Goal: Task Accomplishment & Management: Manage account settings

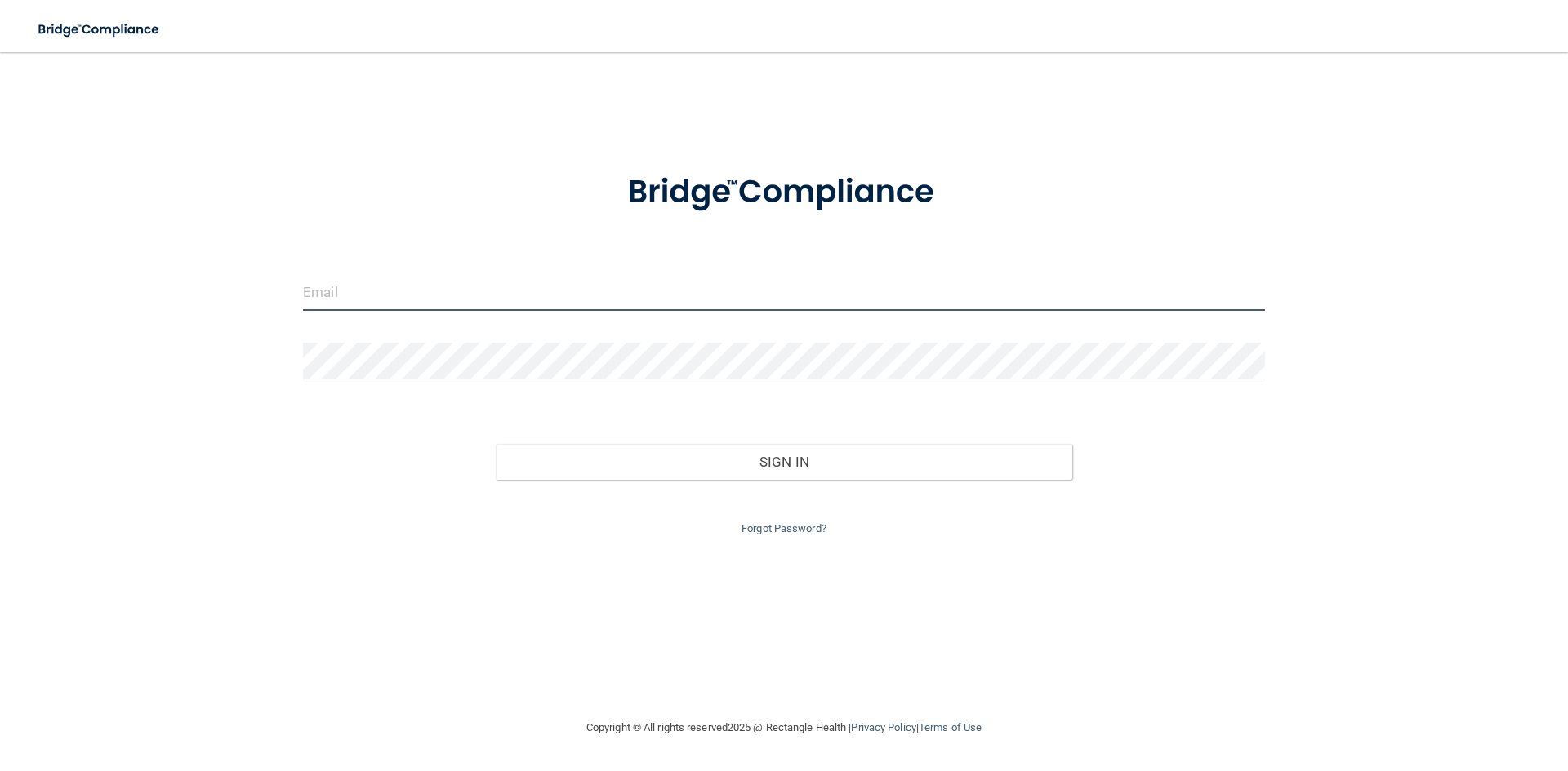
click at [450, 294] on input "email" at bounding box center [784, 292] width 962 height 36
type input "[EMAIL_ADDRESS][DOMAIN_NAME]"
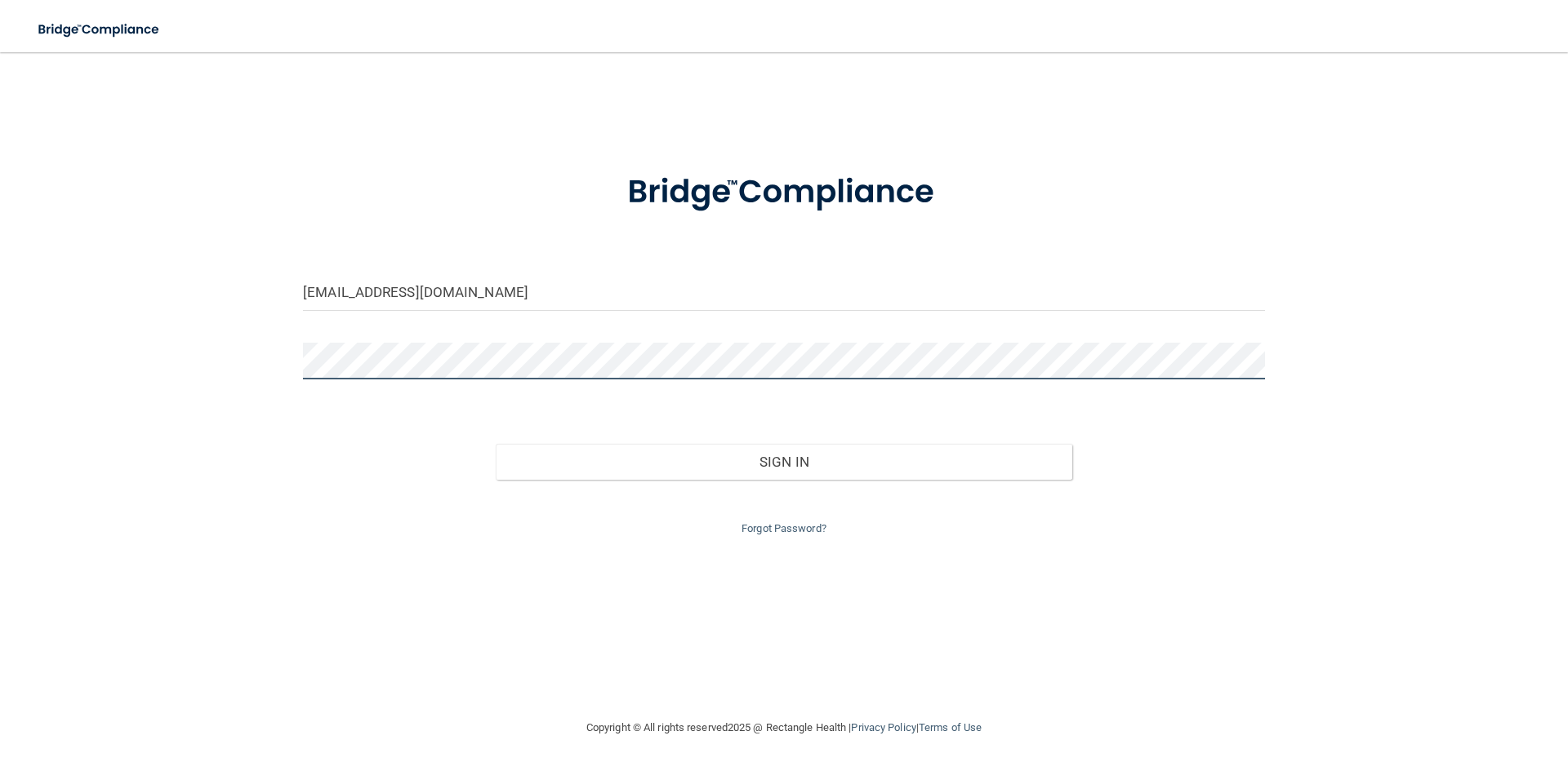
click at [495, 444] on button "Sign In" at bounding box center [784, 461] width 578 height 35
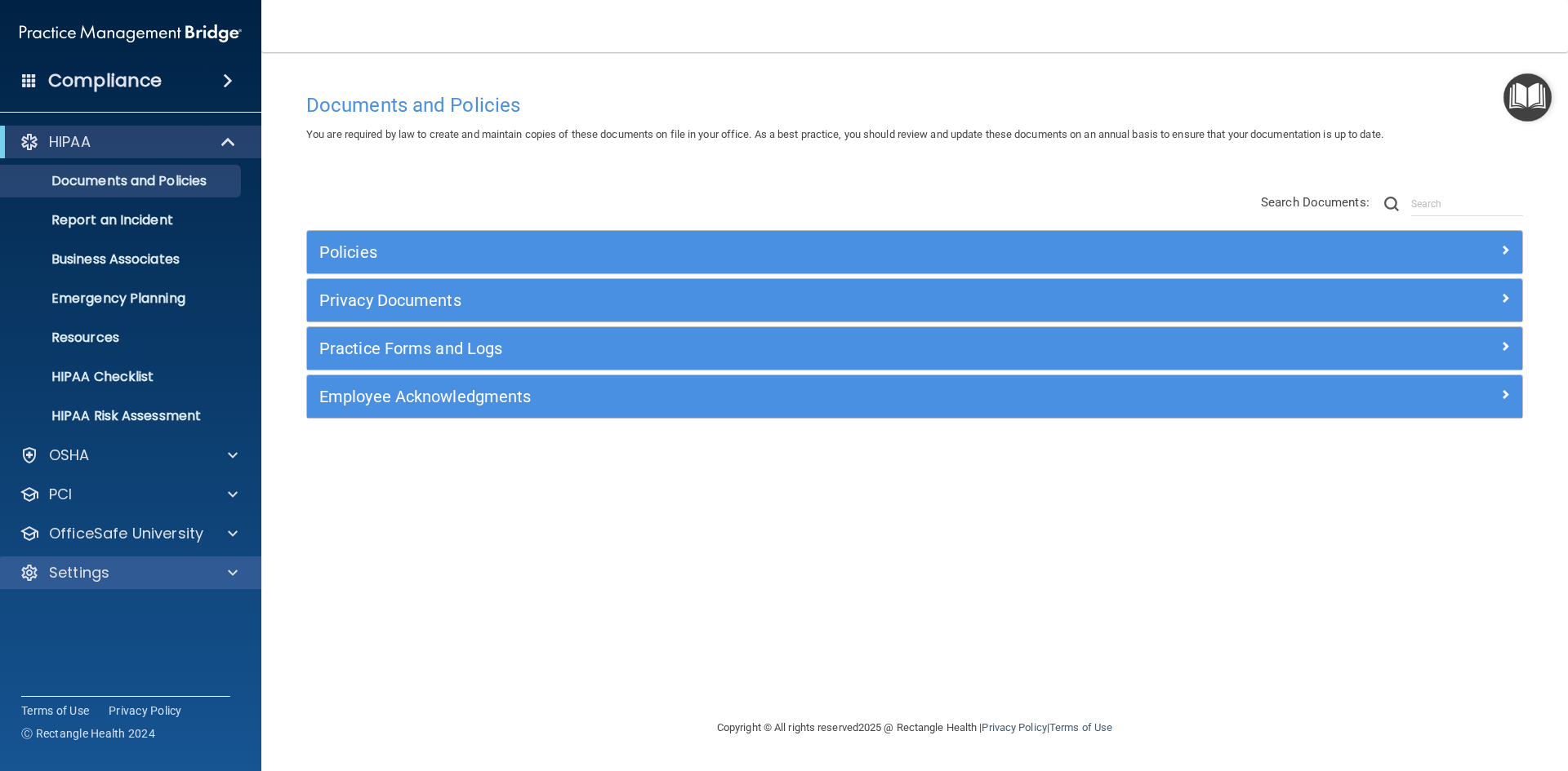
click at [102, 582] on div "Settings" at bounding box center [131, 573] width 262 height 33
click at [225, 573] on div at bounding box center [229, 573] width 41 height 20
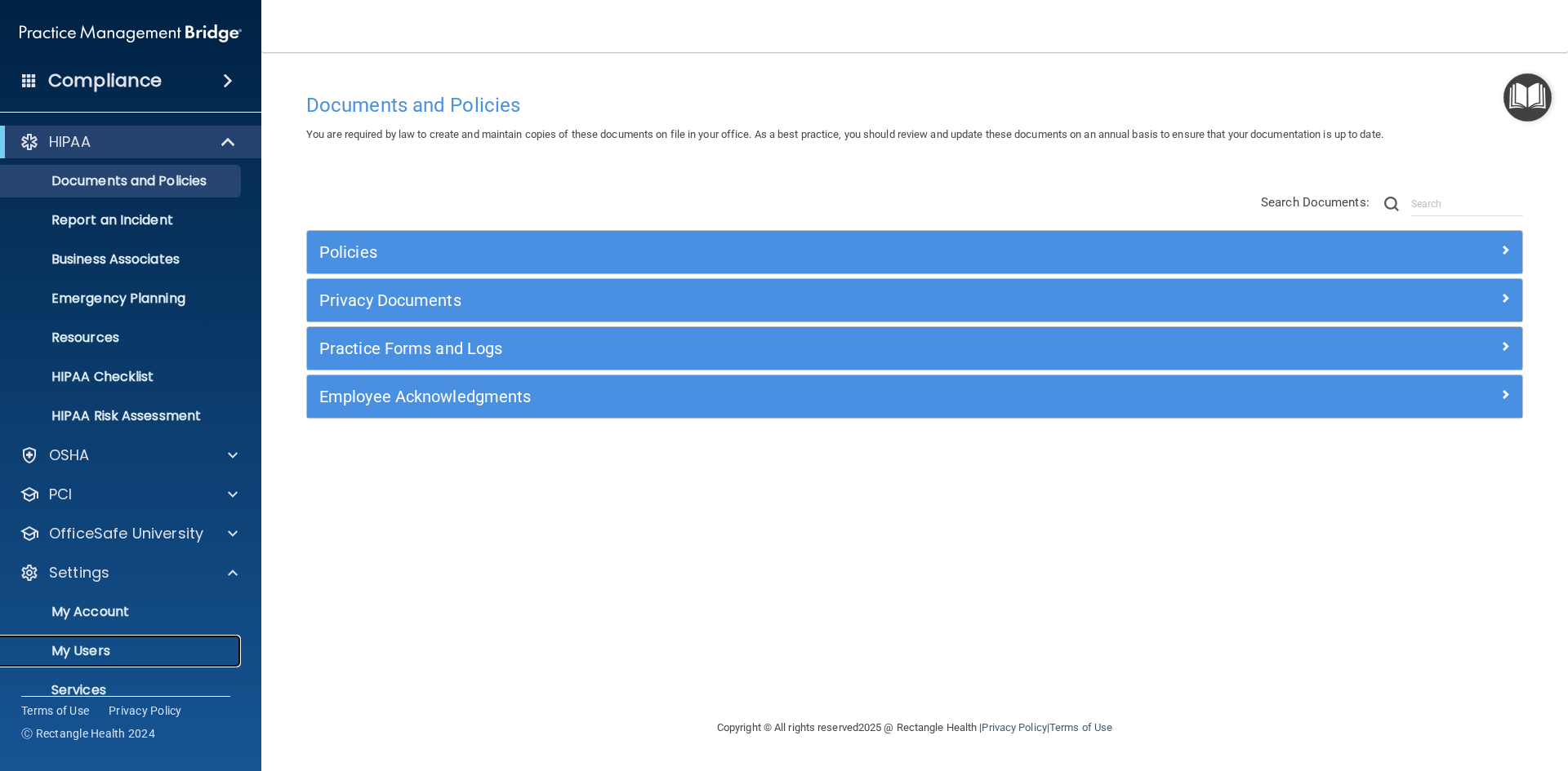
click at [100, 648] on p "My Users" at bounding box center [121, 651] width 223 height 16
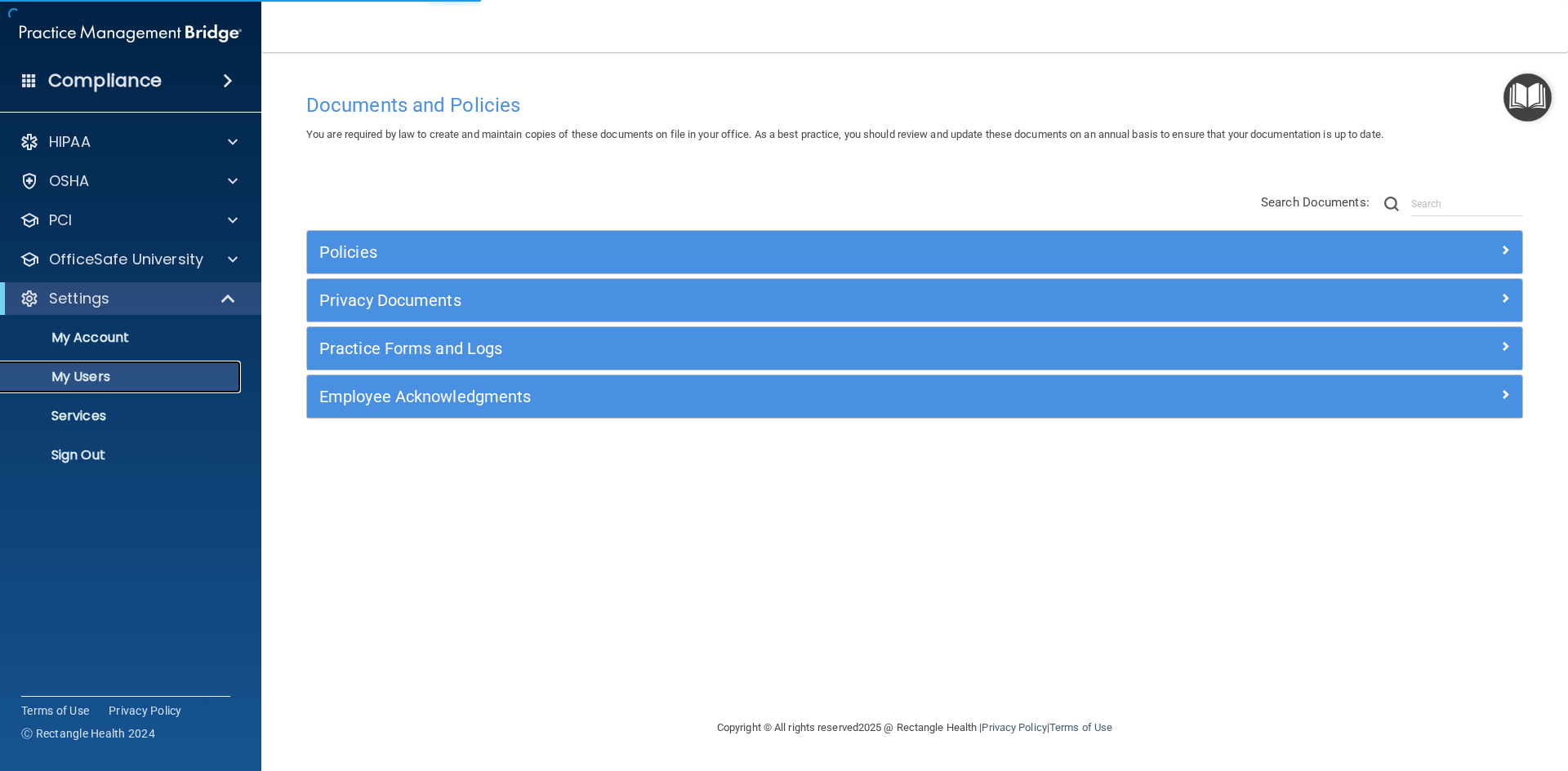
select select "20"
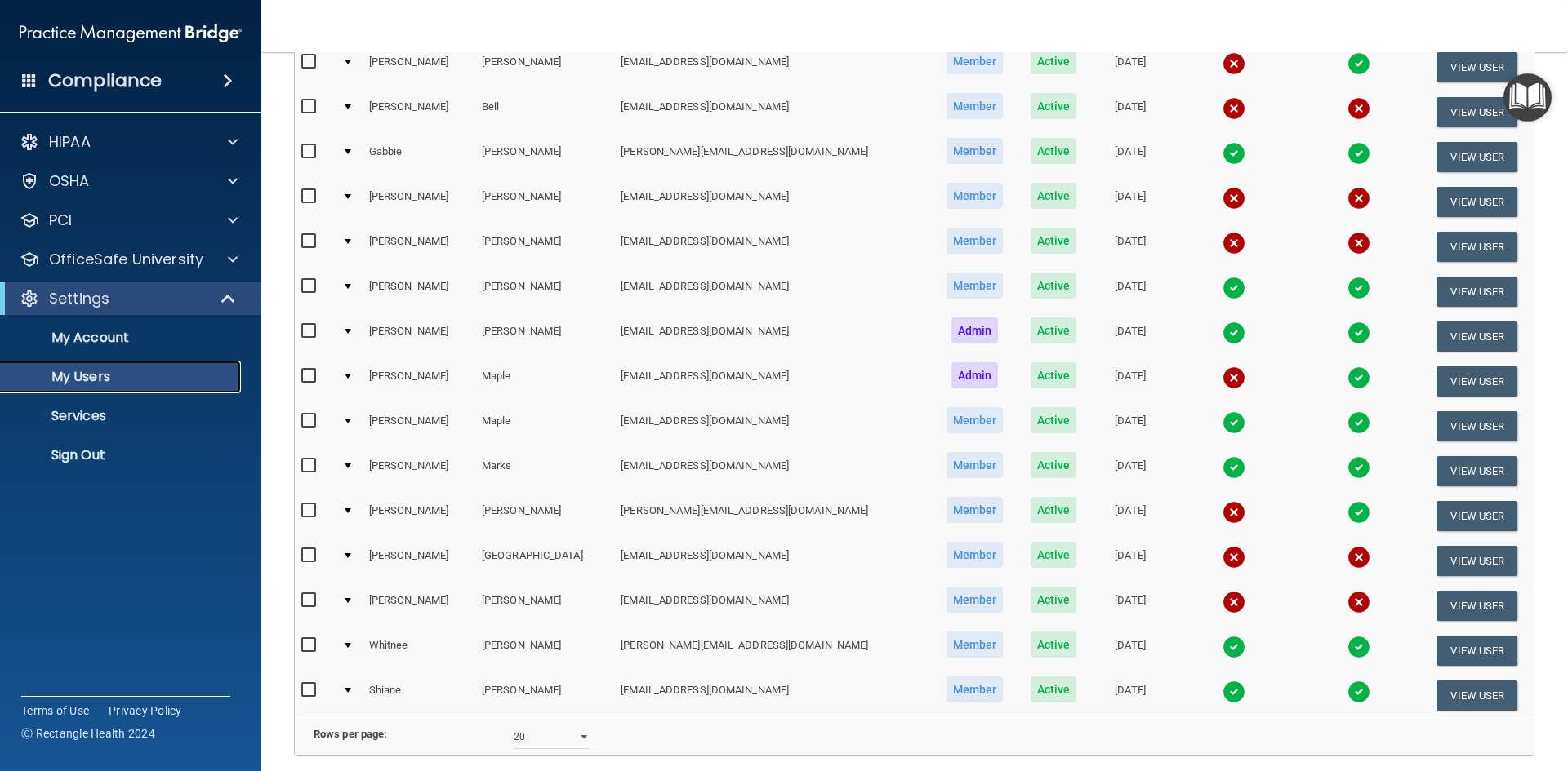
scroll to position [245, 0]
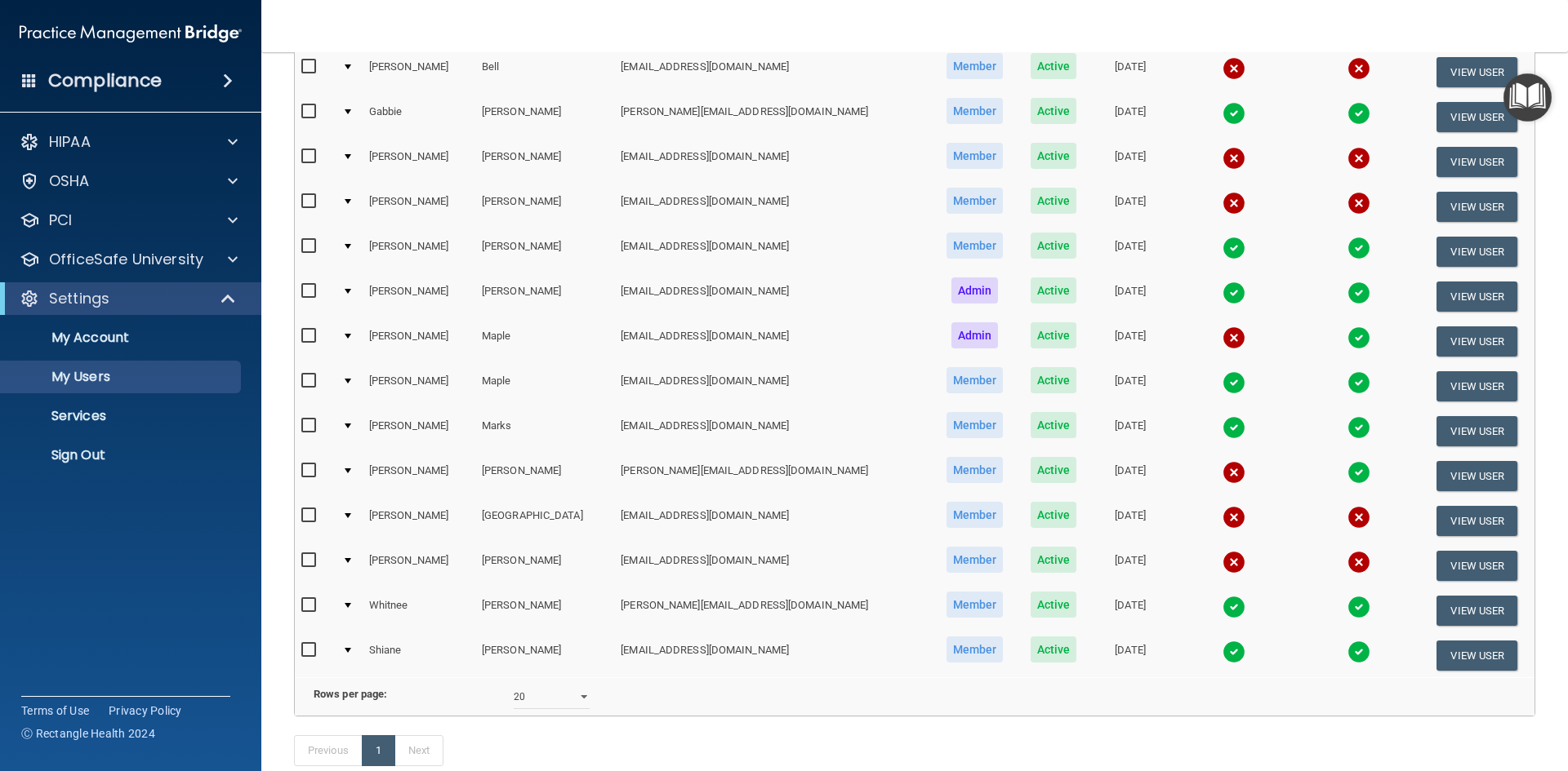
click at [1223, 472] on img at bounding box center [1234, 472] width 23 height 22
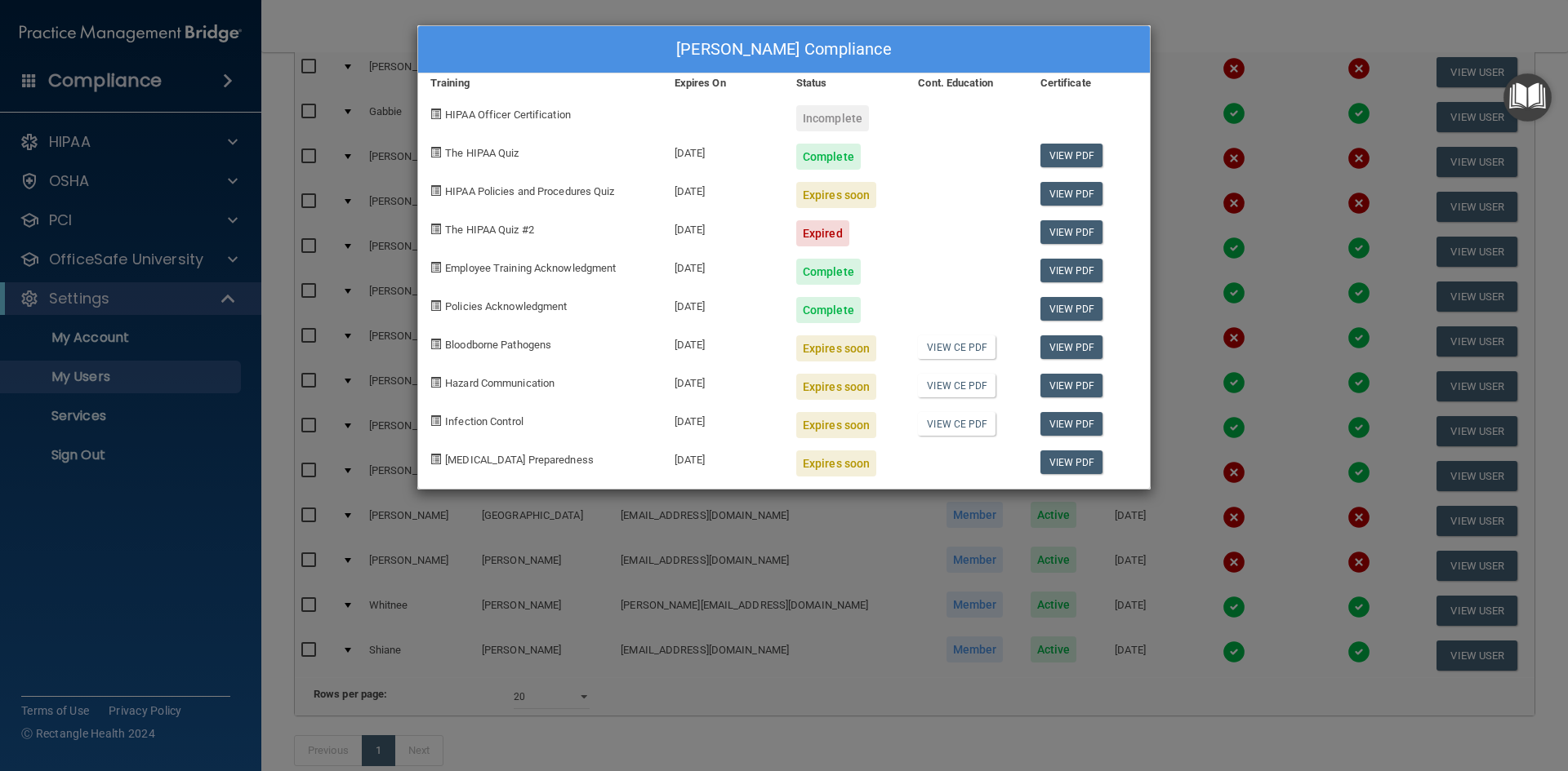
click at [1237, 44] on div "[PERSON_NAME] Compliance Training Expires On Status Cont. Education Certificate…" at bounding box center [784, 385] width 1568 height 771
